Goal: Task Accomplishment & Management: Manage account settings

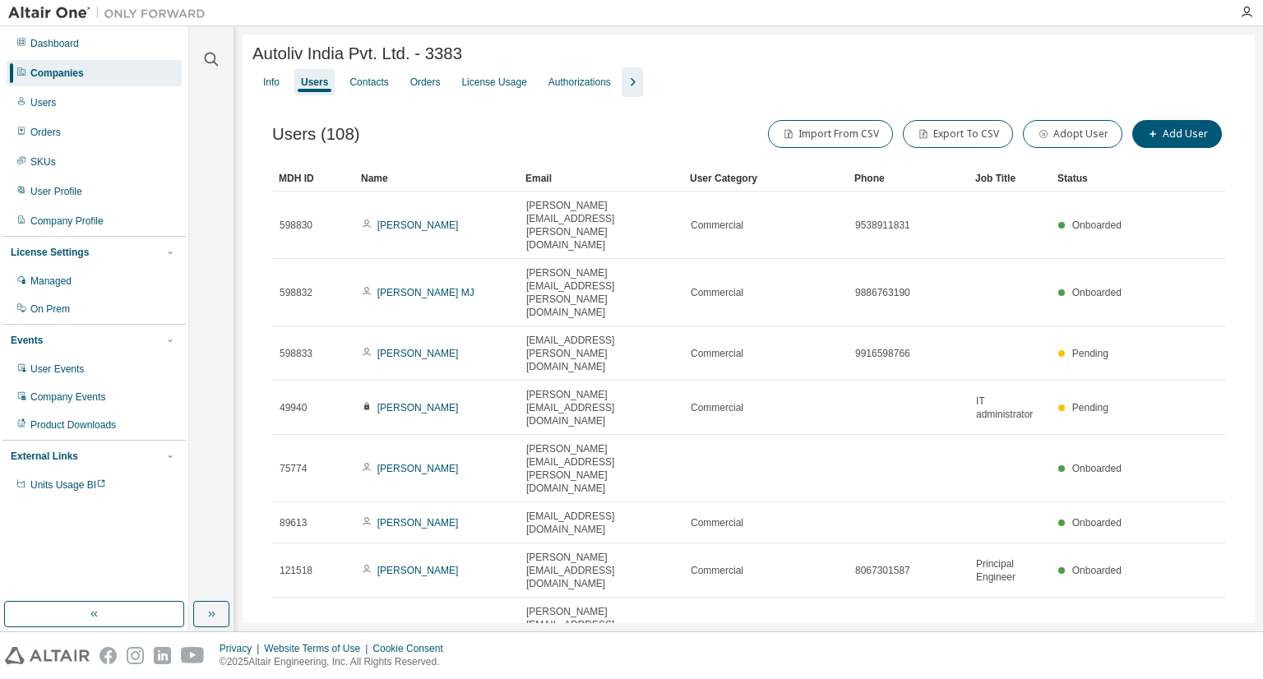
click at [56, 102] on div "Users" at bounding box center [94, 103] width 175 height 26
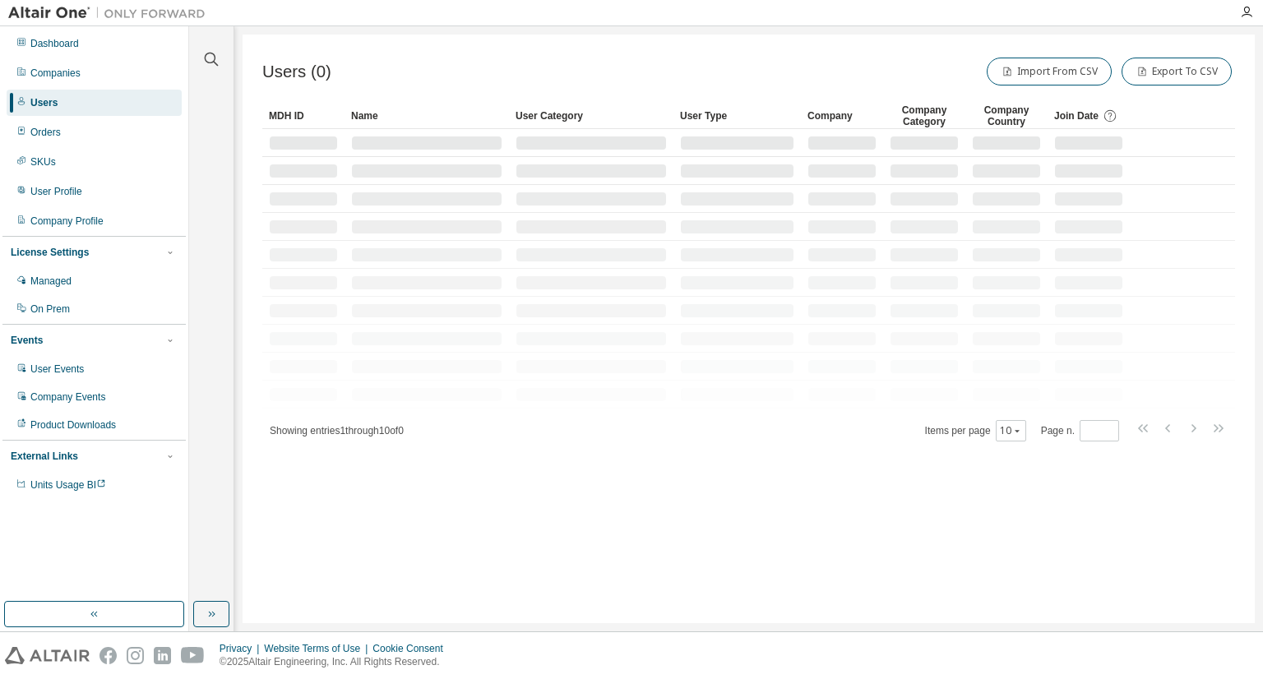
click at [208, 72] on div "Clear all Join Date [DATE] Last 7 days Last 30 days Last 90 days Last 180 days …" at bounding box center [211, 314] width 39 height 570
click at [208, 64] on icon "button" at bounding box center [211, 59] width 20 height 20
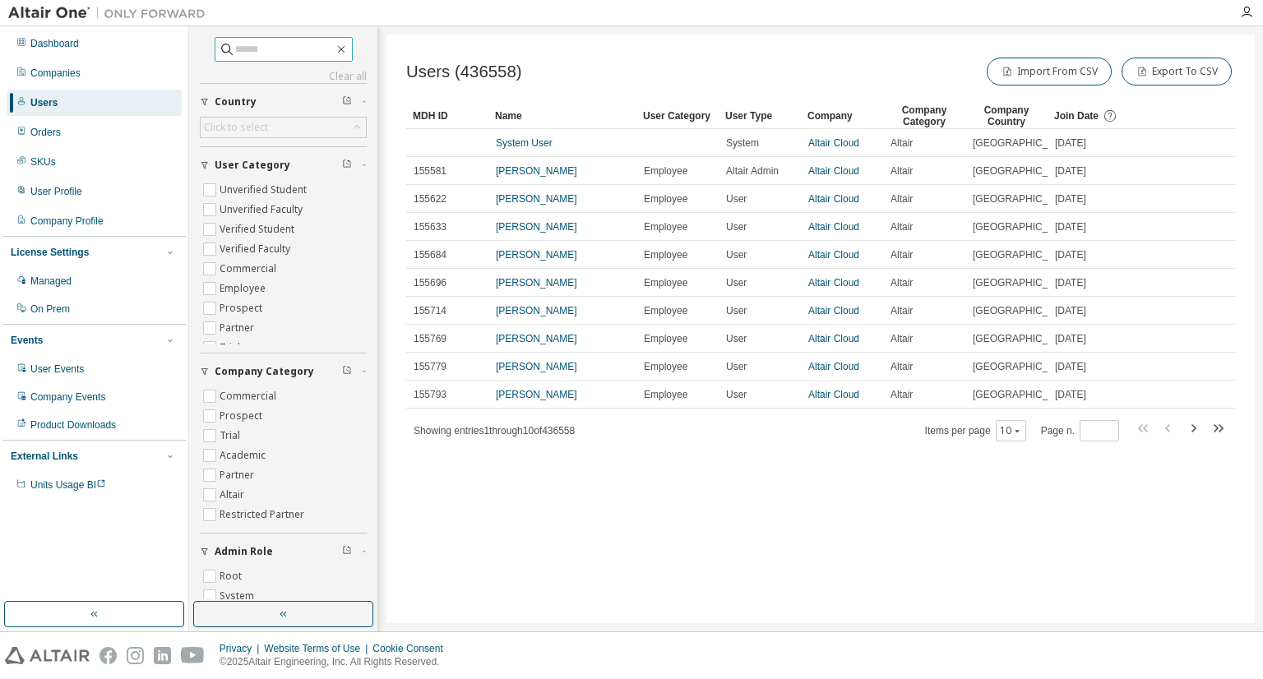
paste input "**********"
click at [249, 51] on input "**********" at bounding box center [284, 49] width 99 height 16
type input "**********"
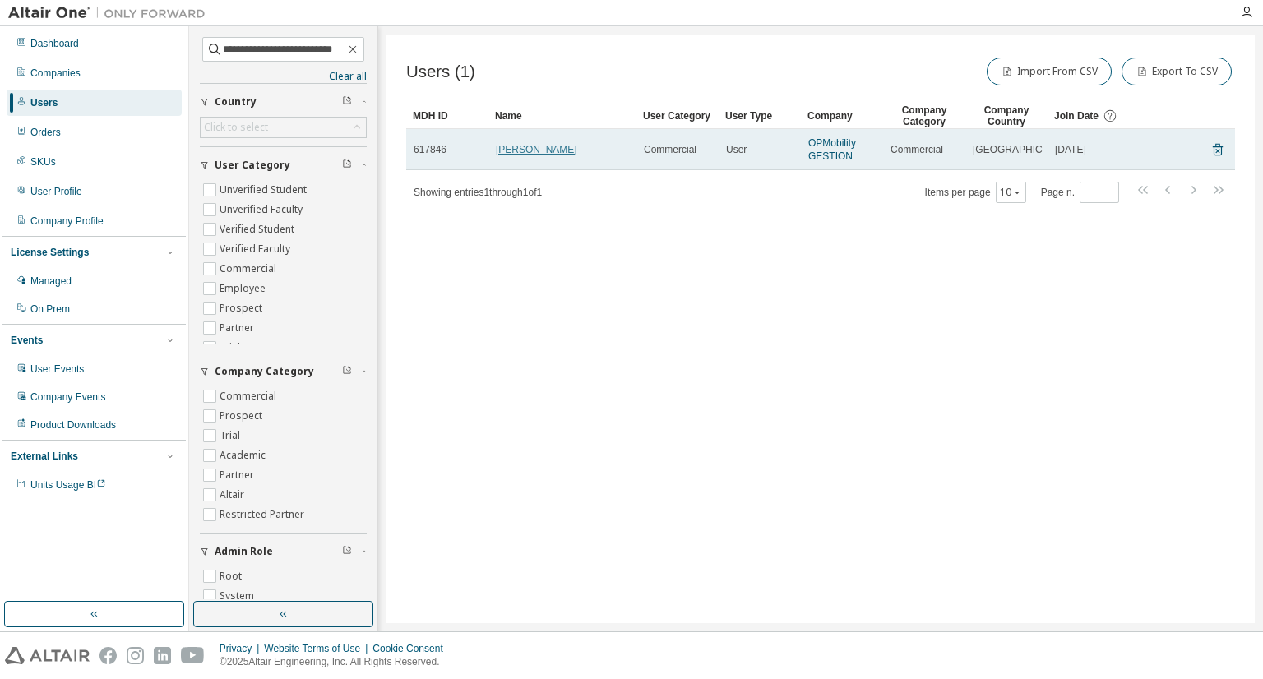
click at [533, 149] on link "[PERSON_NAME]" at bounding box center [536, 150] width 81 height 12
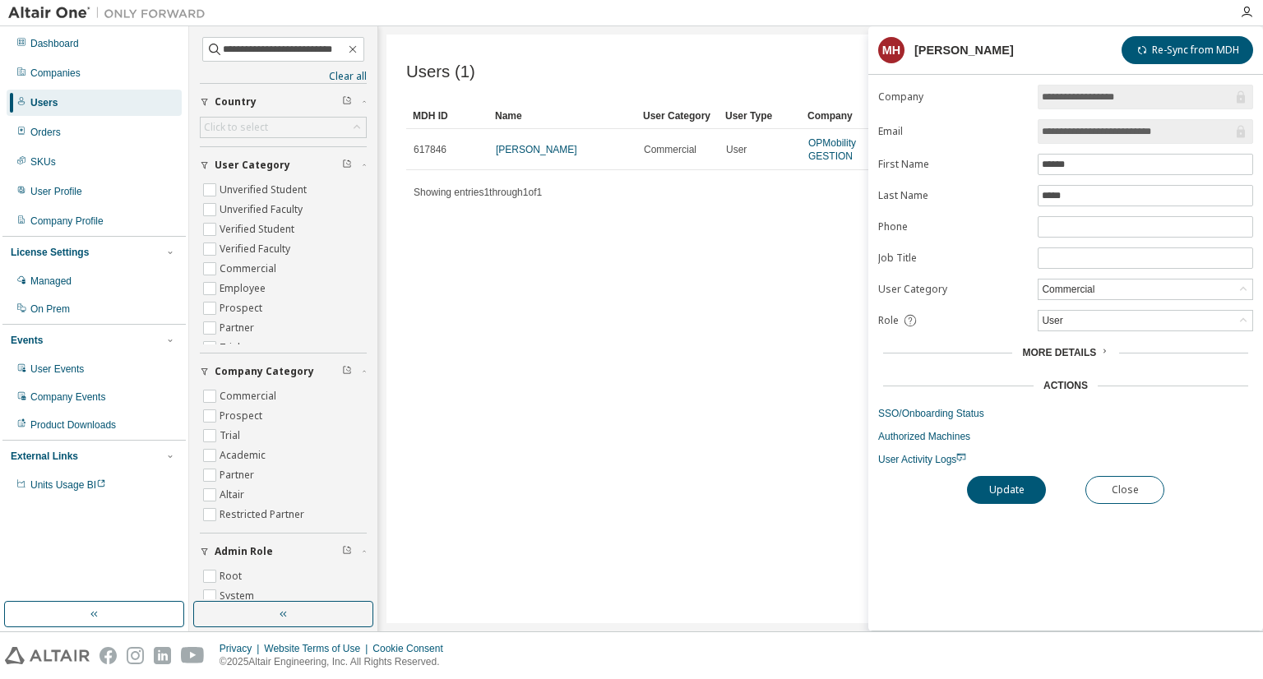
click at [918, 400] on form "**********" at bounding box center [1065, 275] width 375 height 381
click at [922, 407] on link "SSO/Onboarding Status" at bounding box center [1065, 413] width 375 height 13
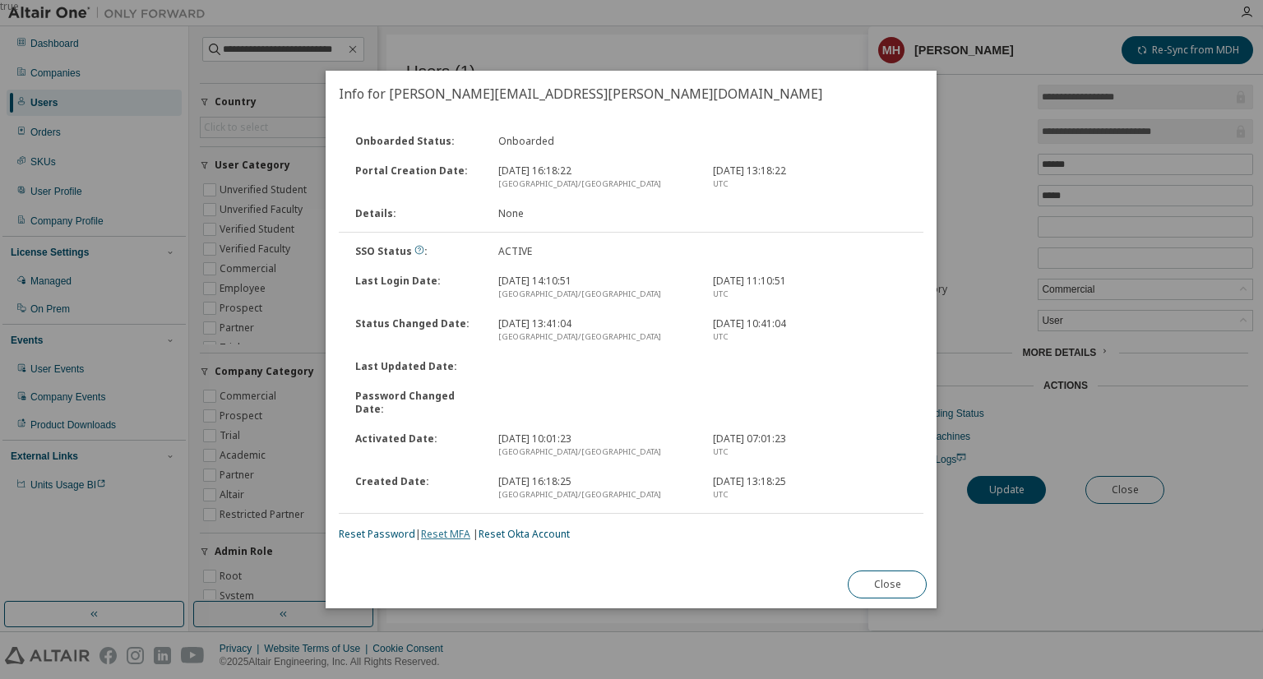
click at [433, 527] on link "Reset MFA" at bounding box center [445, 534] width 49 height 14
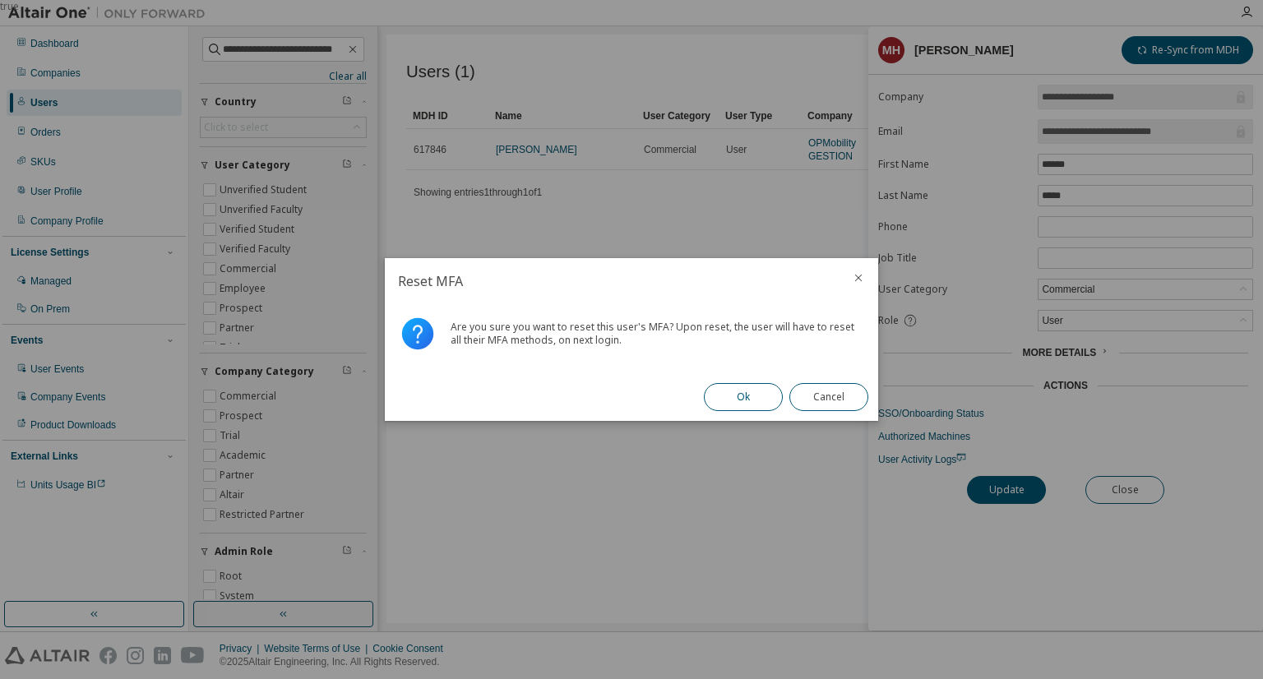
click at [730, 385] on button "Ok" at bounding box center [743, 397] width 79 height 28
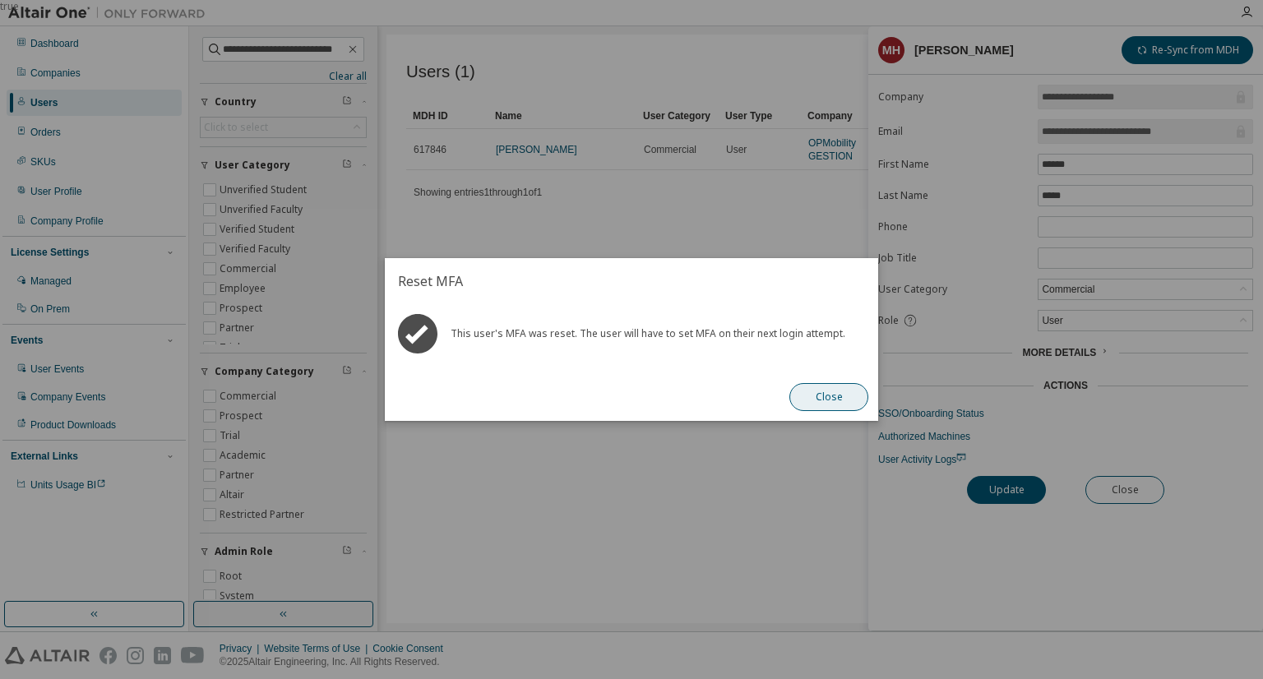
click at [825, 392] on button "Close" at bounding box center [828, 397] width 79 height 28
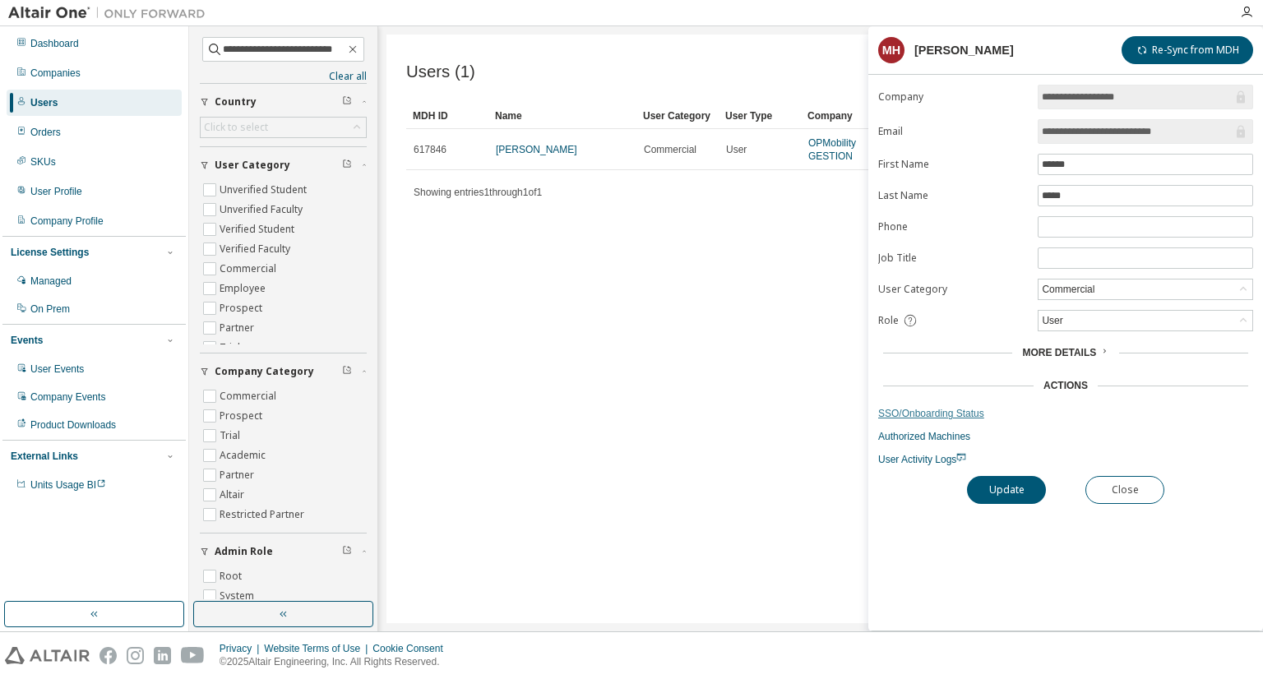
click at [917, 407] on link "SSO/Onboarding Status" at bounding box center [1065, 413] width 375 height 13
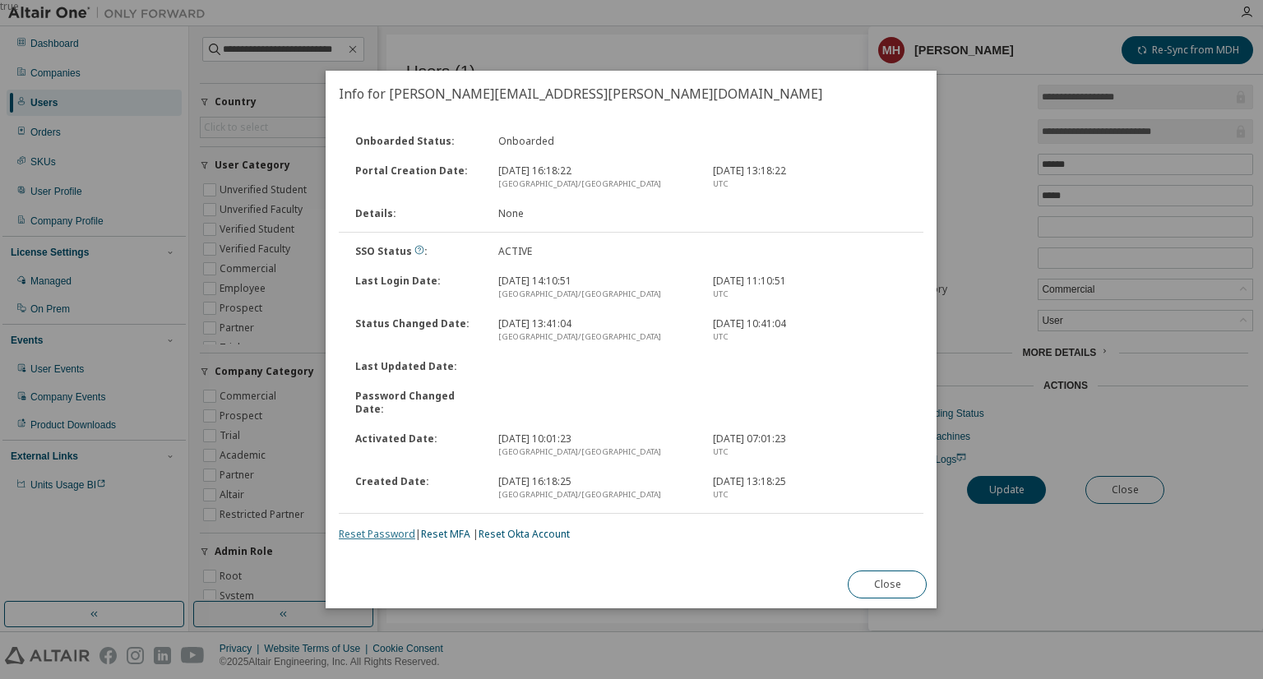
click at [402, 530] on link "Reset Password" at bounding box center [377, 534] width 76 height 14
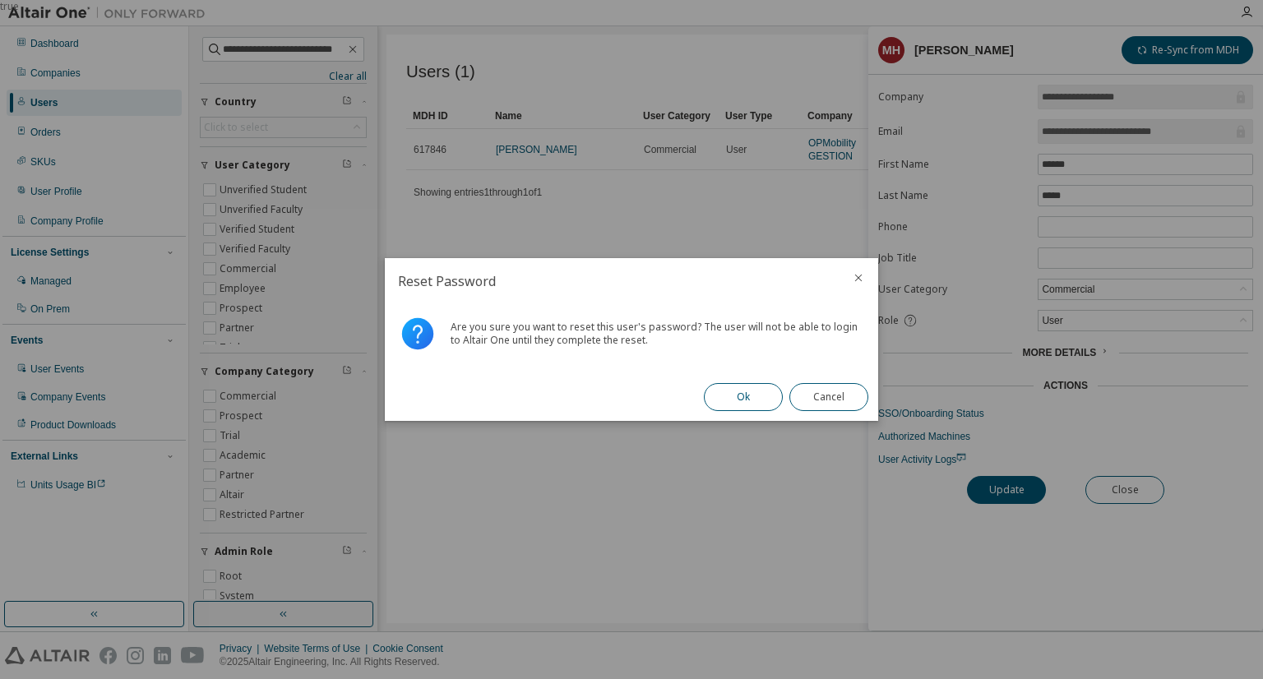
click at [733, 397] on button "Ok" at bounding box center [743, 397] width 79 height 28
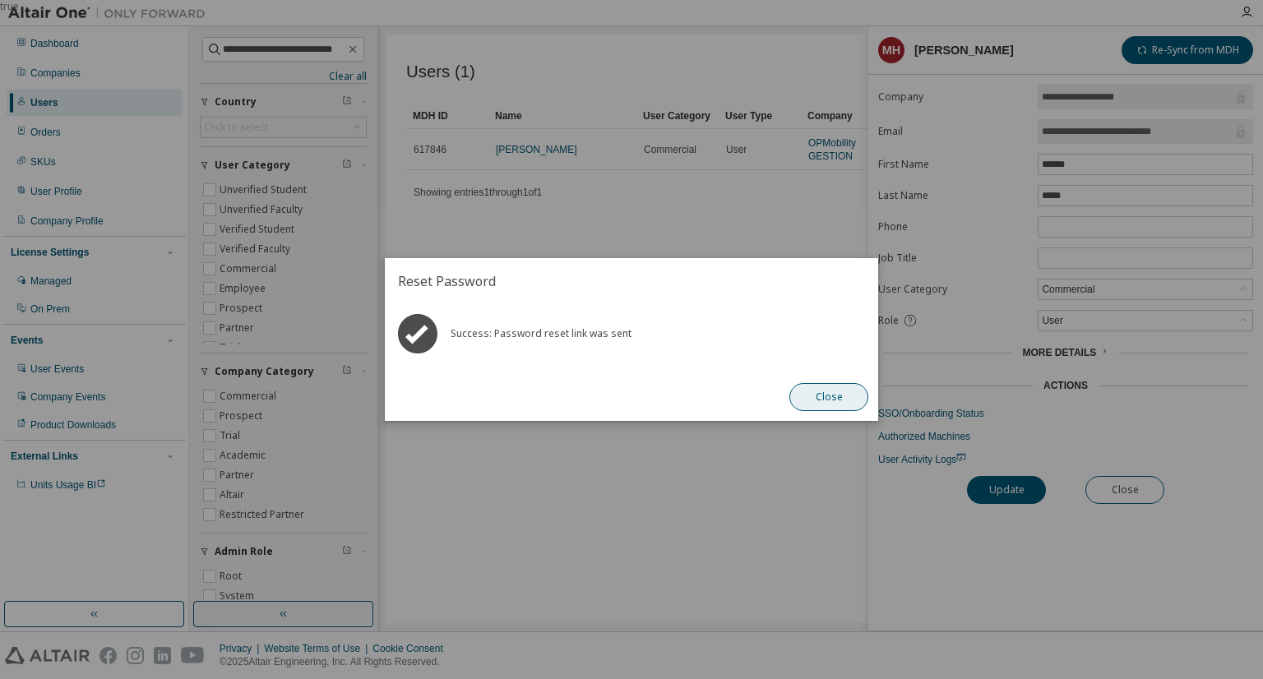
click at [830, 402] on button "Close" at bounding box center [828, 397] width 79 height 28
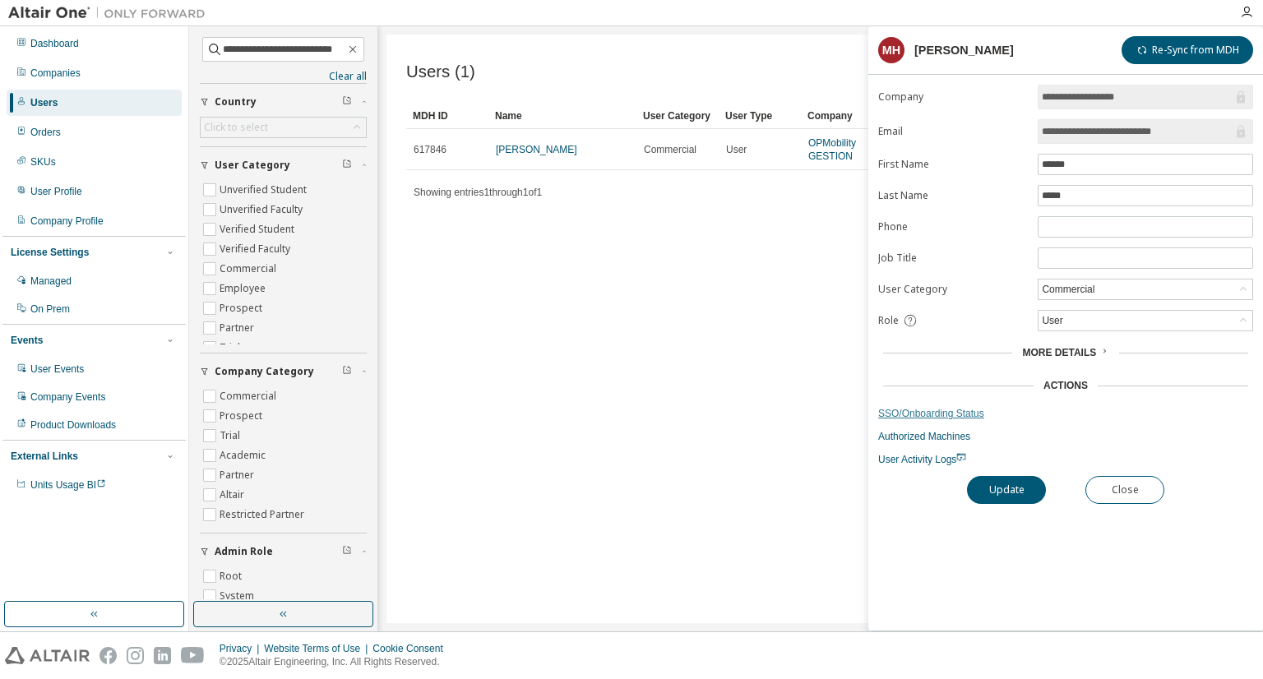
click at [901, 414] on link "SSO/Onboarding Status" at bounding box center [1065, 413] width 375 height 13
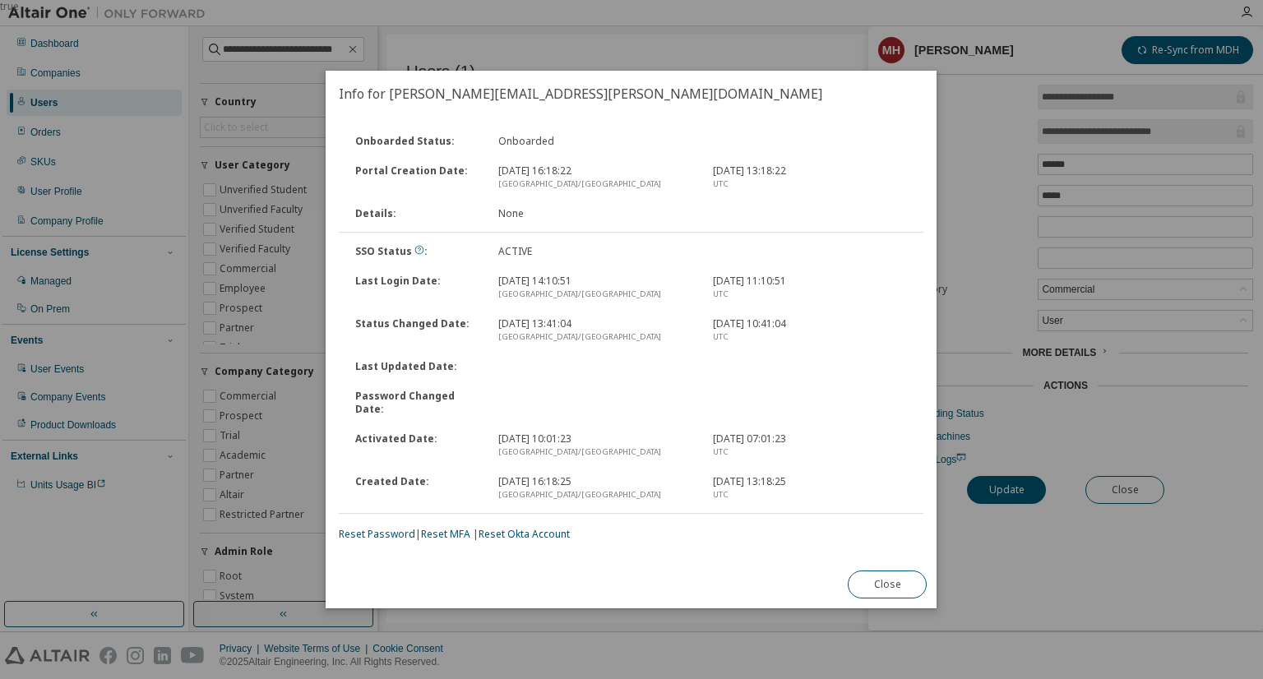
click at [515, 519] on div "Onboarded Status : Onboarded Portal Creation Date : [DATE] 16:18:22 [GEOGRAPHIC…" at bounding box center [631, 334] width 584 height 414
click at [528, 536] on div "Onboarded Status : Onboarded Portal Creation Date : [DATE] 16:18:22 [GEOGRAPHIC…" at bounding box center [631, 339] width 611 height 444
click at [548, 531] on link "Reset Okta Account" at bounding box center [523, 534] width 91 height 14
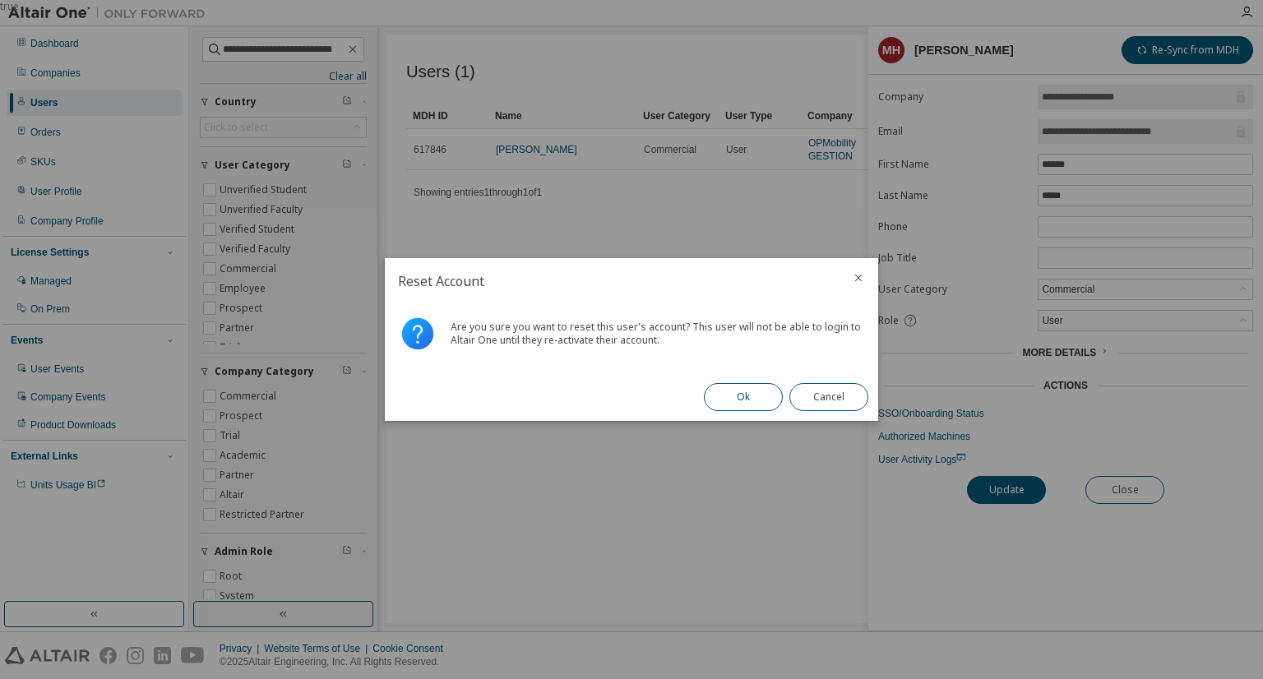
click at [741, 407] on button "Ok" at bounding box center [743, 397] width 79 height 28
